Goal: Transaction & Acquisition: Purchase product/service

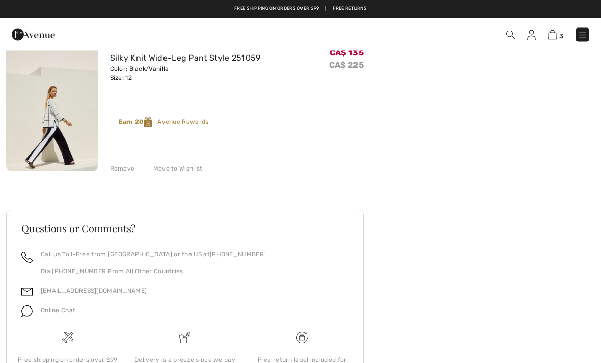
scroll to position [402, 0]
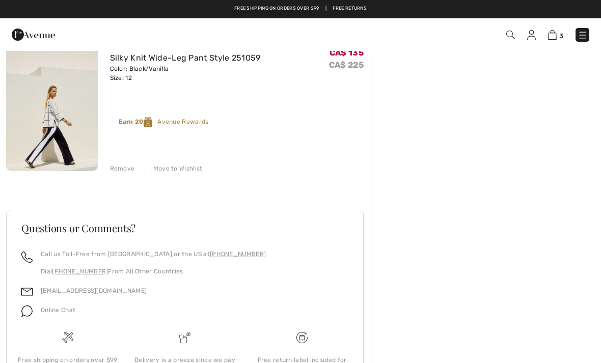
click at [126, 161] on div "[PERSON_NAME] Silky Knit Wide-Leg Pant Style 251059 Color: Black/Vanilla Size: …" at bounding box center [241, 103] width 262 height 139
click at [125, 171] on div "Remove" at bounding box center [122, 168] width 25 height 9
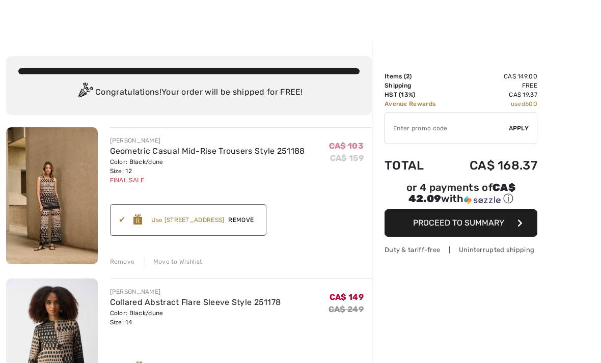
scroll to position [0, 0]
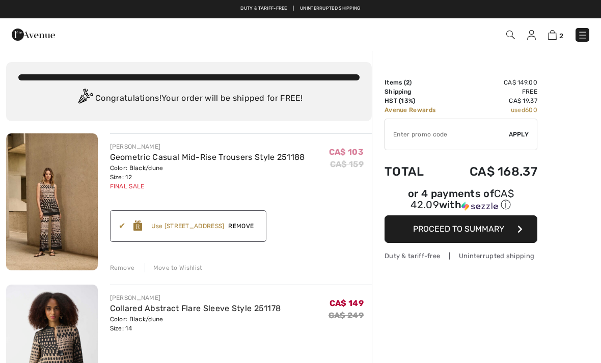
click at [515, 230] on button "Proceed to Summary" at bounding box center [460, 228] width 153 height 27
